Goal: Navigation & Orientation: Find specific page/section

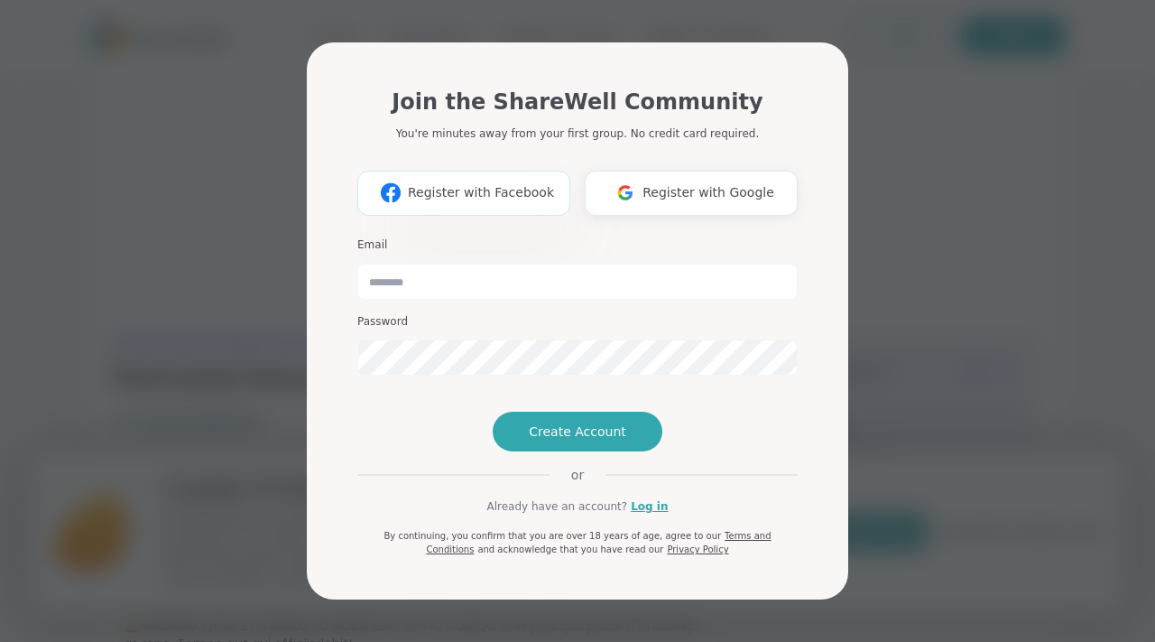
scroll to position [59, 0]
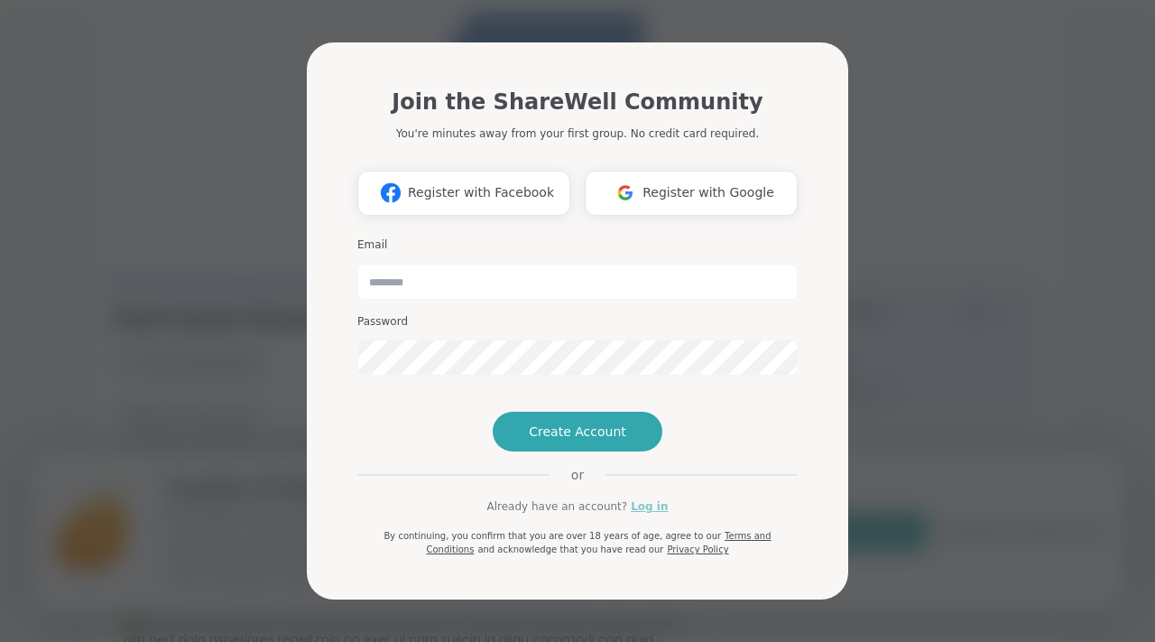
click at [647, 515] on link "Log in" at bounding box center [649, 506] width 37 height 16
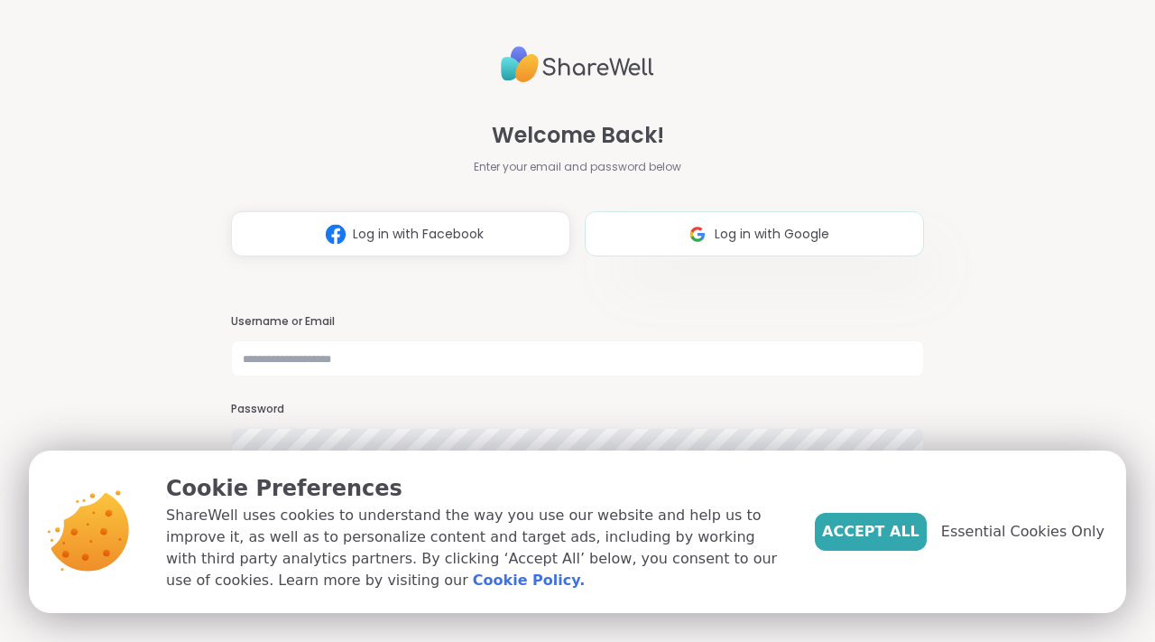
click at [665, 243] on button "Log in with Google" at bounding box center [754, 233] width 339 height 45
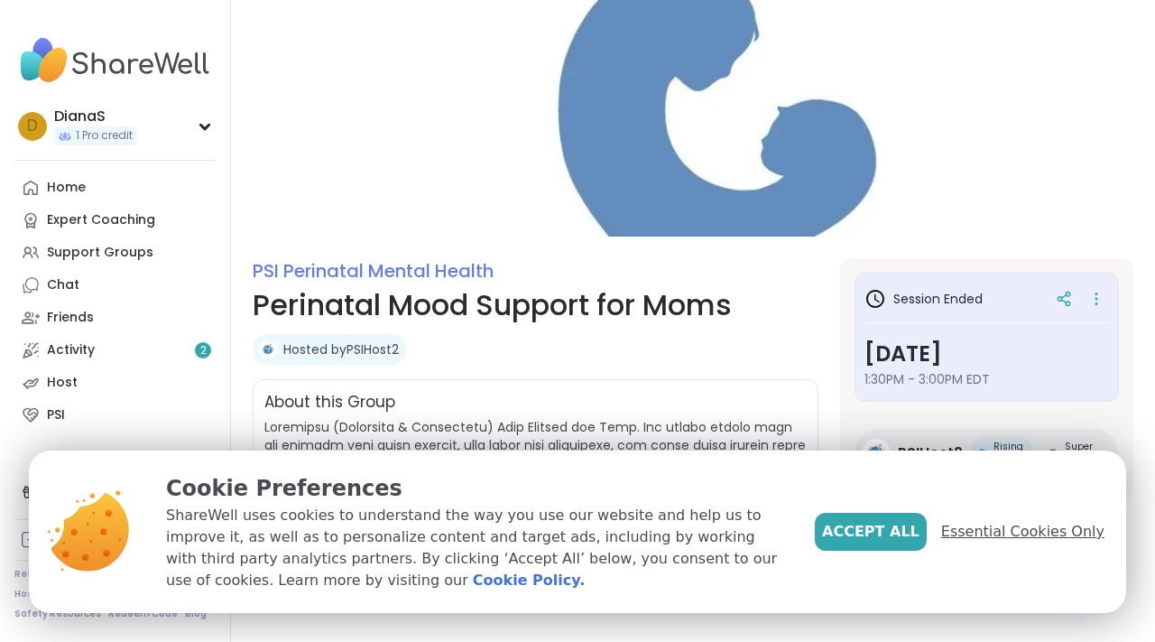
click at [991, 531] on span "Essential Cookies Only" at bounding box center [1022, 532] width 163 height 22
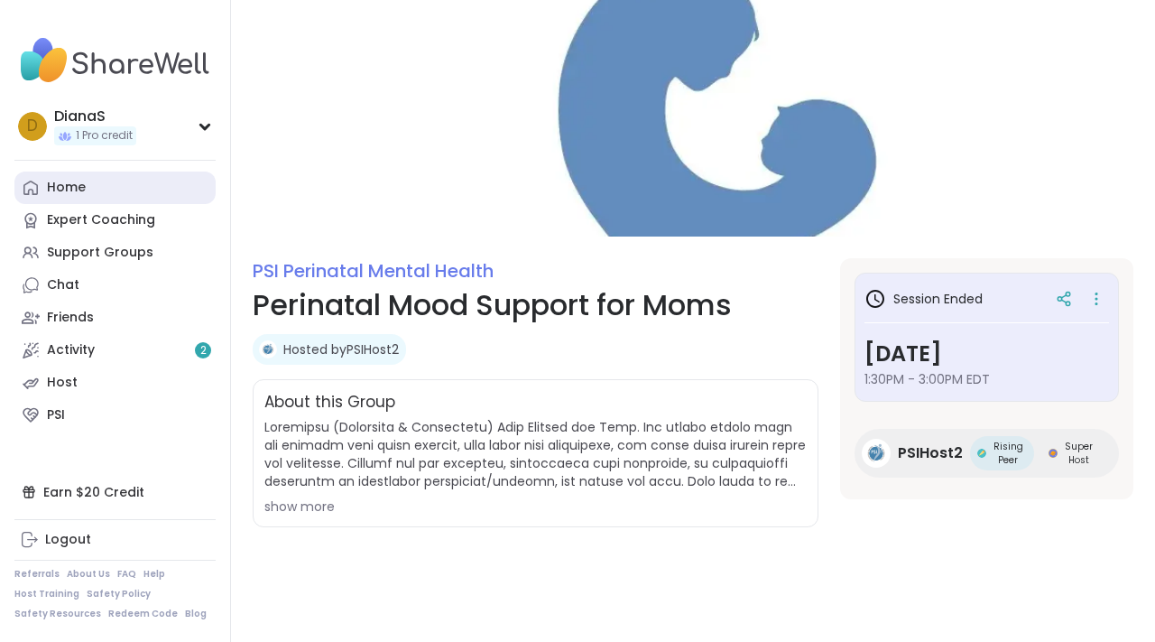
click at [102, 196] on link "Home" at bounding box center [114, 188] width 201 height 32
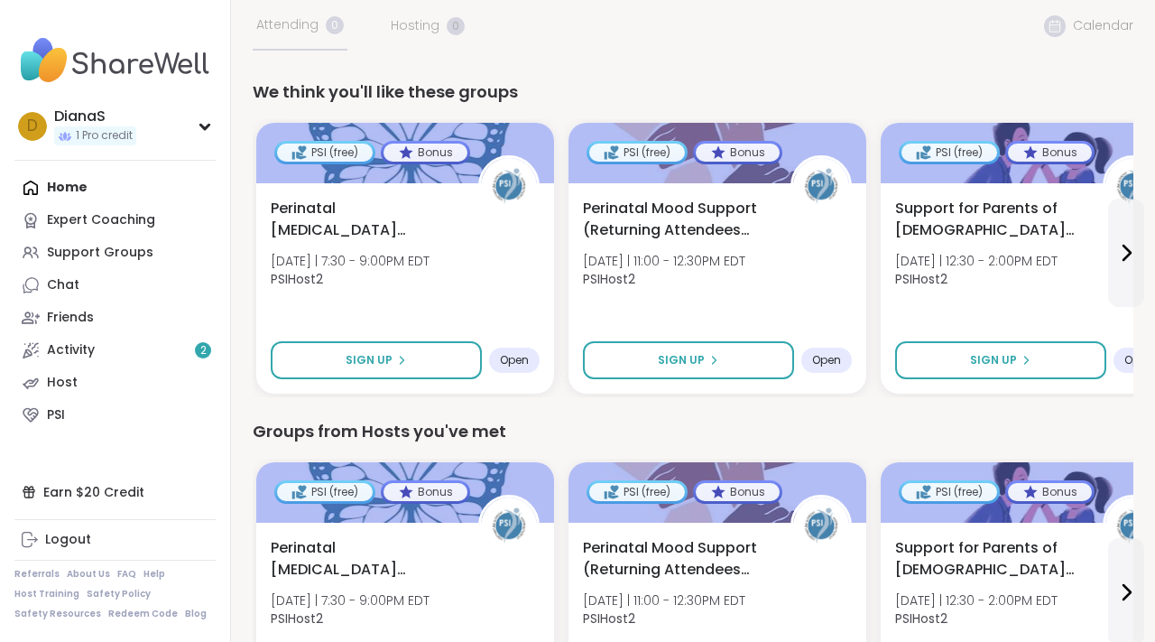
scroll to position [92, 0]
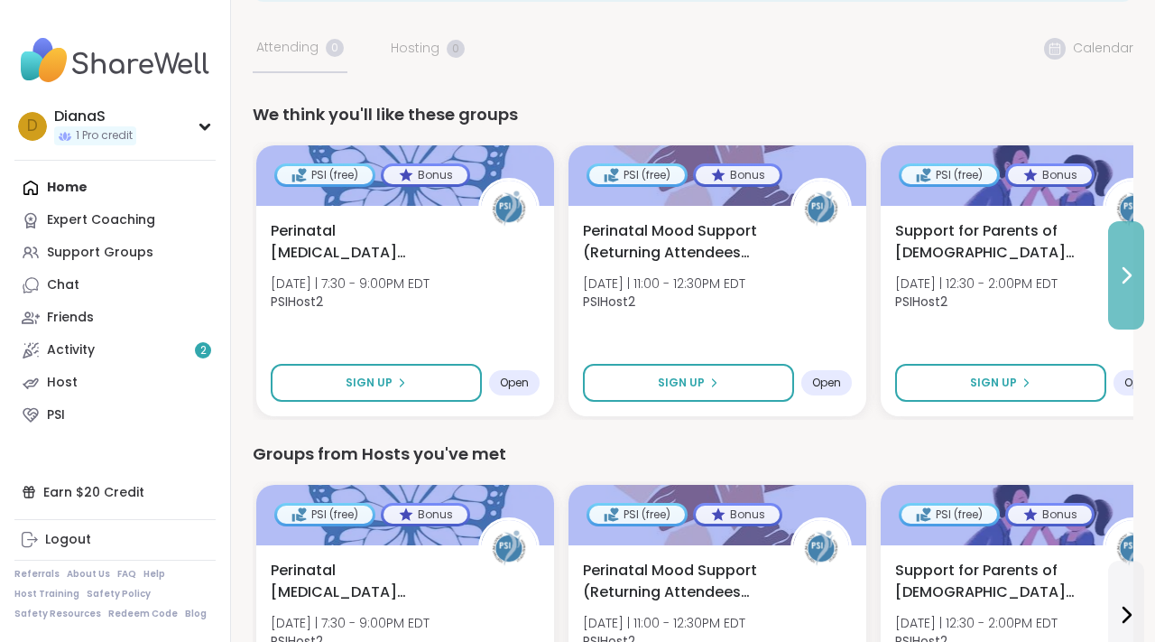
click at [1124, 303] on button at bounding box center [1126, 275] width 36 height 108
